Goal: Task Accomplishment & Management: Use online tool/utility

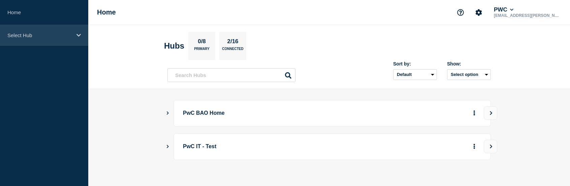
click at [46, 36] on p "Select Hub" at bounding box center [39, 35] width 65 height 6
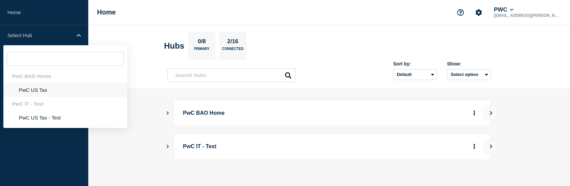
click at [40, 91] on li "PwC US Tax" at bounding box center [65, 90] width 124 height 14
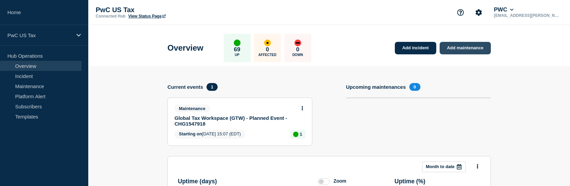
click at [462, 49] on link "Add maintenance" at bounding box center [465, 48] width 51 height 12
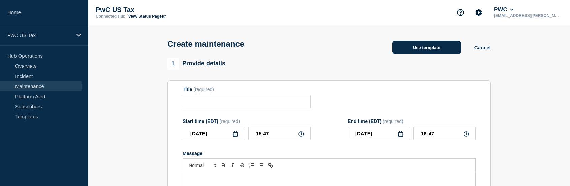
click at [447, 52] on button "Use template" at bounding box center [427, 46] width 68 height 13
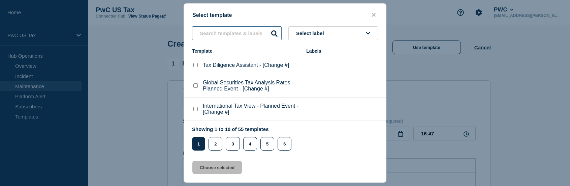
click at [256, 35] on input "text" at bounding box center [237, 33] width 90 height 14
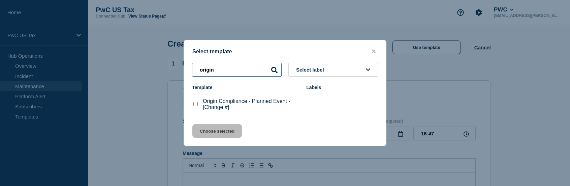
type input "origin"
click at [196, 108] on div at bounding box center [195, 104] width 7 height 7
click at [195, 103] on checkbox"] "Origin Compliance - Planned Event - [Change #] checkbox" at bounding box center [195, 104] width 4 height 4
checkbox checkbox"] "true"
click at [221, 129] on button "Choose selected" at bounding box center [217, 130] width 50 height 13
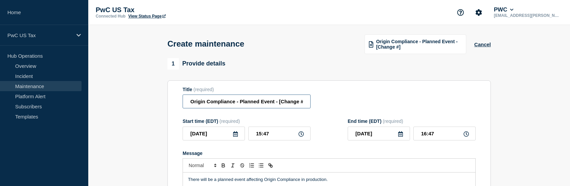
scroll to position [0, 2]
drag, startPoint x: 278, startPoint y: 103, endPoint x: 313, endPoint y: 106, distance: 35.2
click at [313, 106] on div "Title (required) Origin Compliance - Planned Event - [Change #]" at bounding box center [329, 98] width 293 height 22
paste input "CHG1547968"
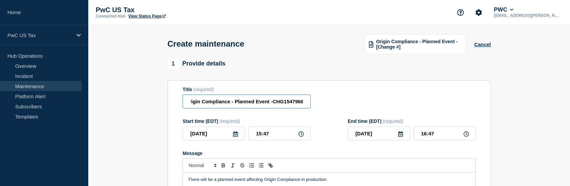
type input "Origin Compliance - Planned Event -CHG1547968"
click at [235, 136] on icon at bounding box center [235, 133] width 5 height 5
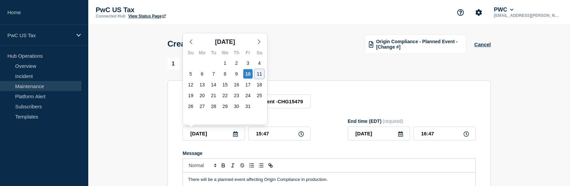
click at [261, 74] on div "11" at bounding box center [259, 73] width 9 height 9
type input "[DATE]"
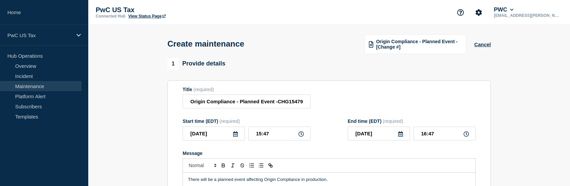
click at [302, 136] on icon at bounding box center [301, 133] width 5 height 5
click at [274, 136] on input "15:47" at bounding box center [279, 133] width 62 height 14
drag, startPoint x: 274, startPoint y: 136, endPoint x: 257, endPoint y: 135, distance: 16.9
click at [257, 135] on input "15:47" at bounding box center [279, 133] width 62 height 14
type input "06:45"
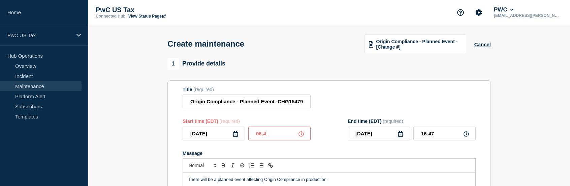
type input "07:45"
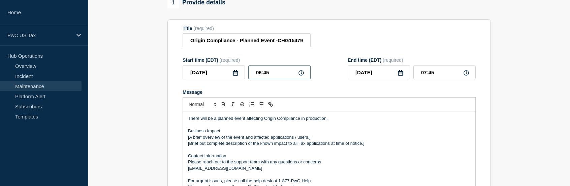
scroll to position [67, 0]
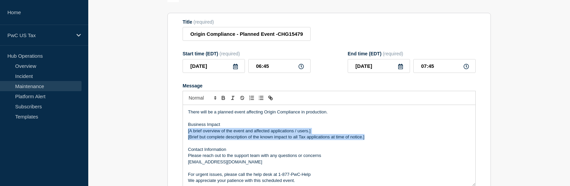
drag, startPoint x: 375, startPoint y: 139, endPoint x: 185, endPoint y: 134, distance: 189.4
click at [185, 134] on div "There will be a planned event affecting Origin Compliance in production. Busine…" at bounding box center [329, 145] width 293 height 81
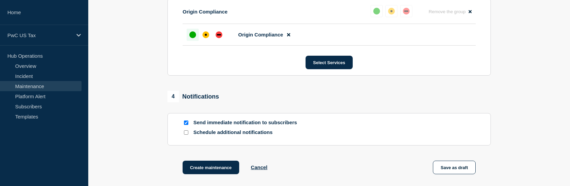
scroll to position [371, 0]
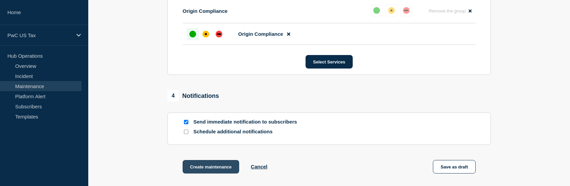
click at [227, 168] on button "Create maintenance" at bounding box center [211, 166] width 57 height 13
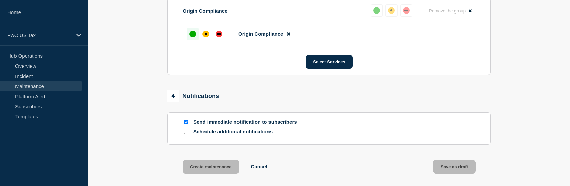
scroll to position [385, 0]
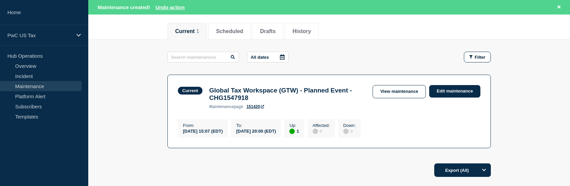
scroll to position [101, 0]
